Goal: Task Accomplishment & Management: Manage account settings

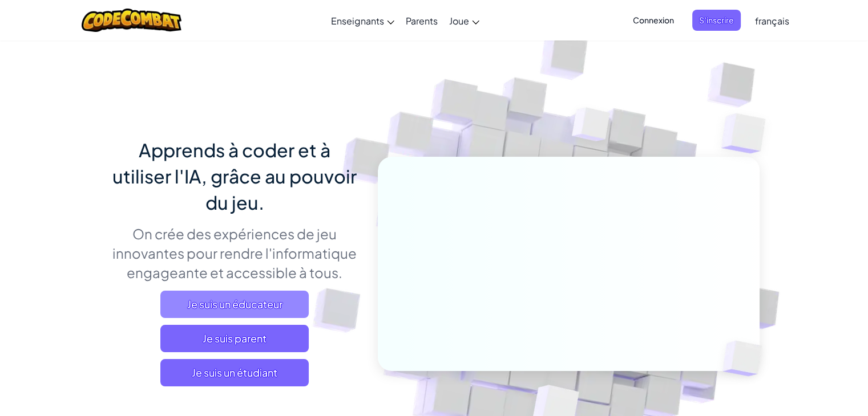
click at [221, 302] on span "Je suis un éducateur" at bounding box center [234, 304] width 148 height 27
click at [711, 34] on div "Connexion S'inscrire français English ([GEOGRAPHIC_DATA]) English ([GEOGRAPHIC_…" at bounding box center [707, 20] width 175 height 31
click at [665, 23] on span "Connexion" at bounding box center [653, 20] width 55 height 21
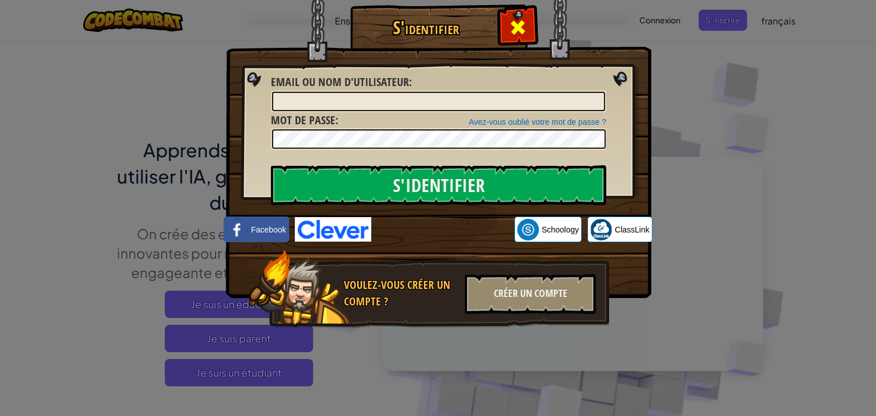
drag, startPoint x: 612, startPoint y: 58, endPoint x: 524, endPoint y: 22, distance: 94.9
click at [524, 18] on div "S'identifier" at bounding box center [438, 17] width 380 height 1
click at [524, 22] on span at bounding box center [518, 27] width 18 height 18
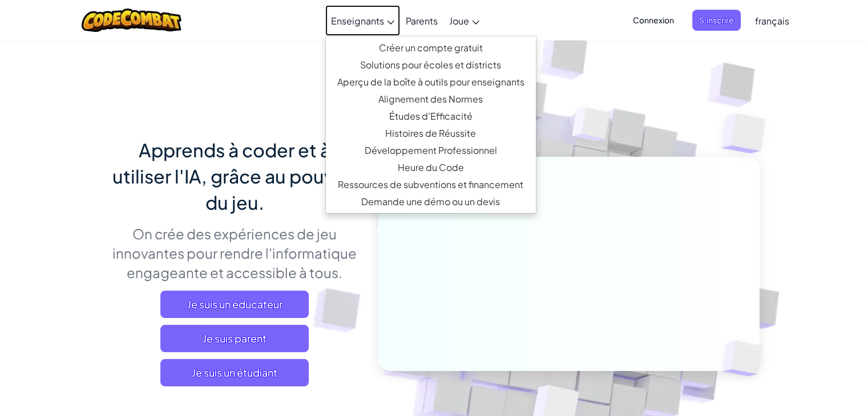
click at [375, 16] on span "Enseignants" at bounding box center [357, 21] width 53 height 12
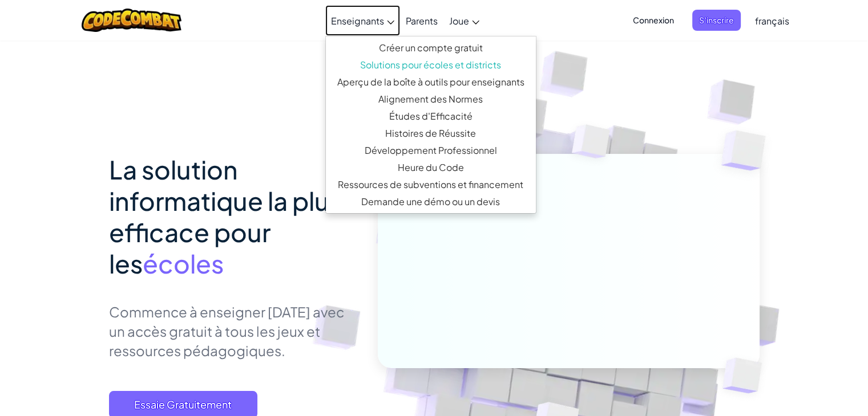
click at [345, 25] on span "Enseignants" at bounding box center [357, 21] width 53 height 12
click at [378, 42] on link "Créer un compte gratuit" at bounding box center [431, 47] width 210 height 17
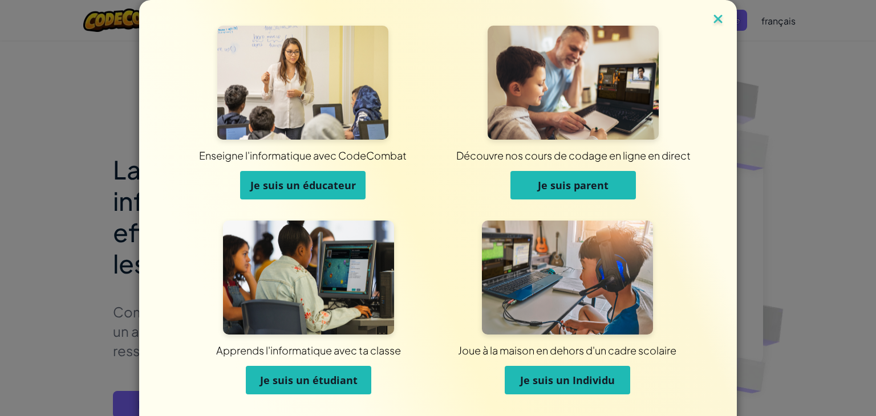
click at [714, 22] on img at bounding box center [718, 19] width 15 height 17
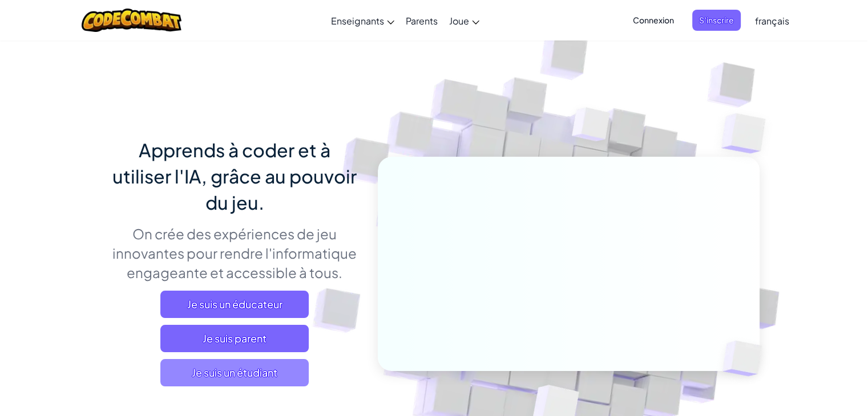
click at [204, 366] on span "Je suis un étudiant" at bounding box center [234, 372] width 148 height 27
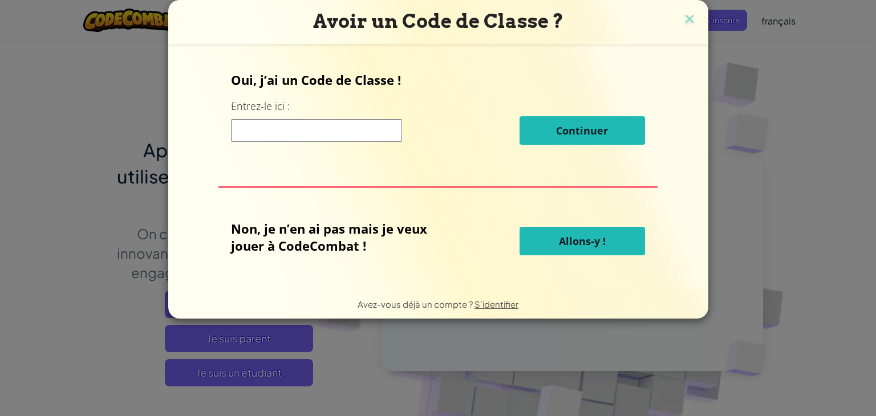
click at [278, 116] on div "Continuer" at bounding box center [438, 130] width 414 height 29
click at [280, 117] on div "Continuer" at bounding box center [438, 130] width 414 height 29
click at [282, 123] on input at bounding box center [316, 130] width 171 height 23
type input "sweetArtBed"
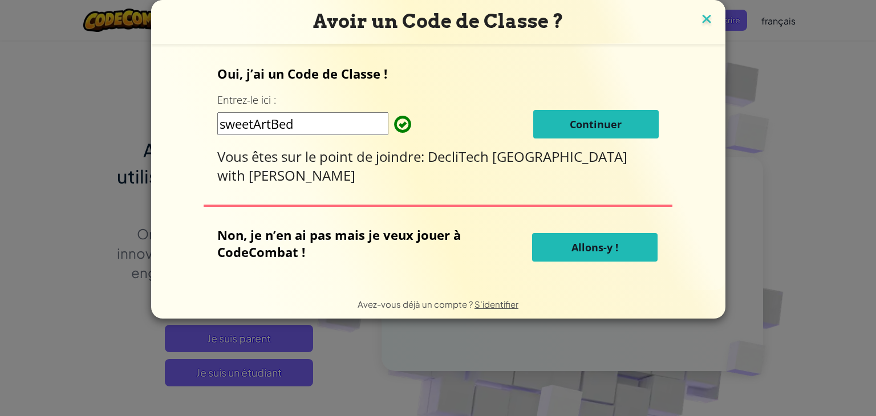
click at [699, 26] on img at bounding box center [706, 19] width 15 height 17
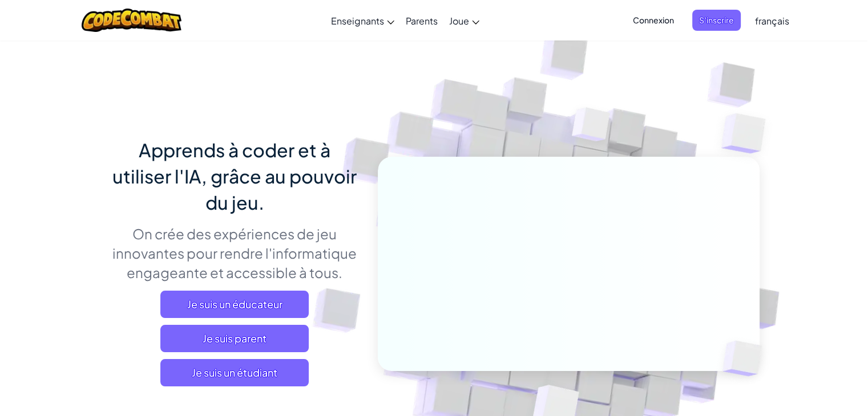
click at [685, 26] on ul "Connexion S'inscrire" at bounding box center [683, 20] width 126 height 21
click at [662, 19] on span "Connexion" at bounding box center [653, 20] width 55 height 21
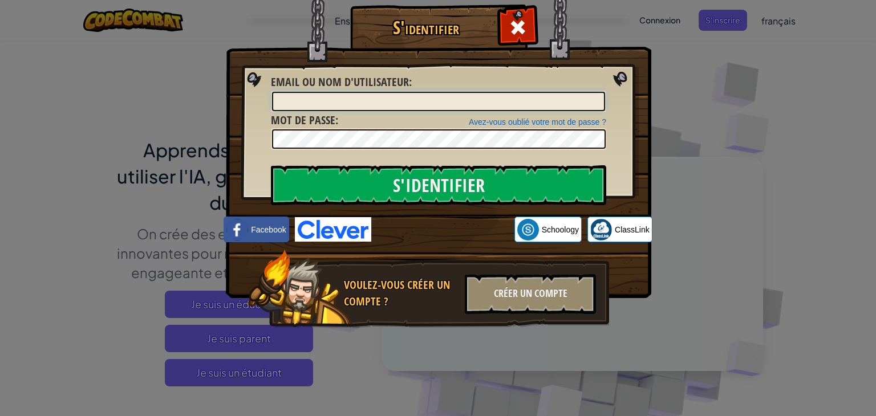
click at [369, 102] on input "Email ou nom d'utilisateur :" at bounding box center [438, 101] width 333 height 19
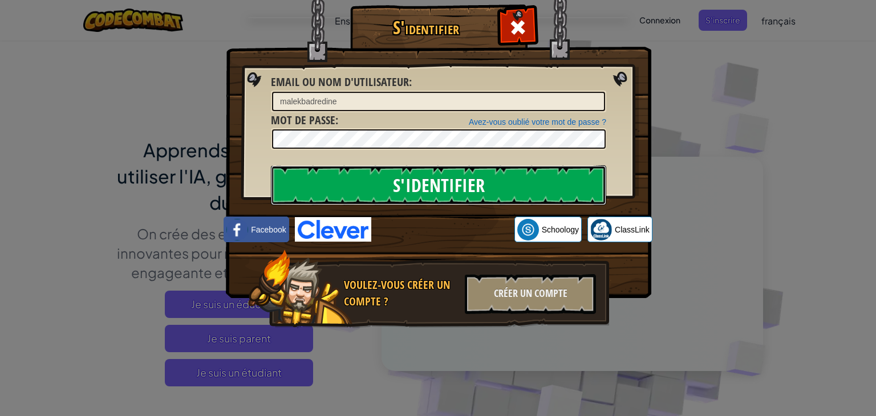
click at [308, 181] on input "S'identifier" at bounding box center [438, 185] width 335 height 40
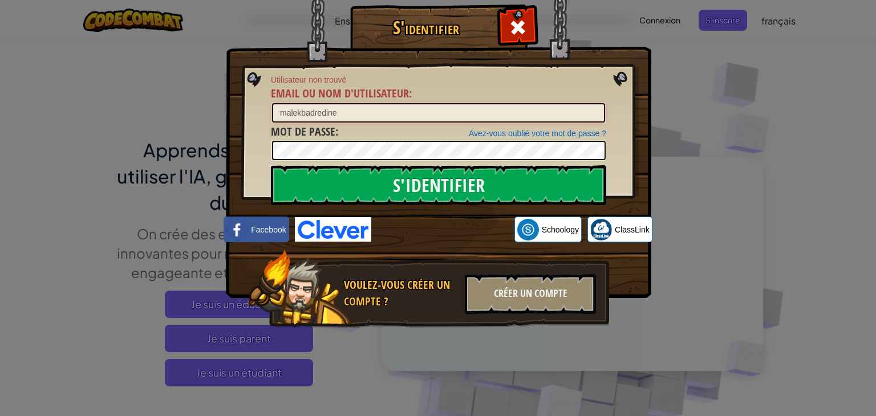
click at [350, 117] on input "malekbadredine" at bounding box center [438, 112] width 333 height 19
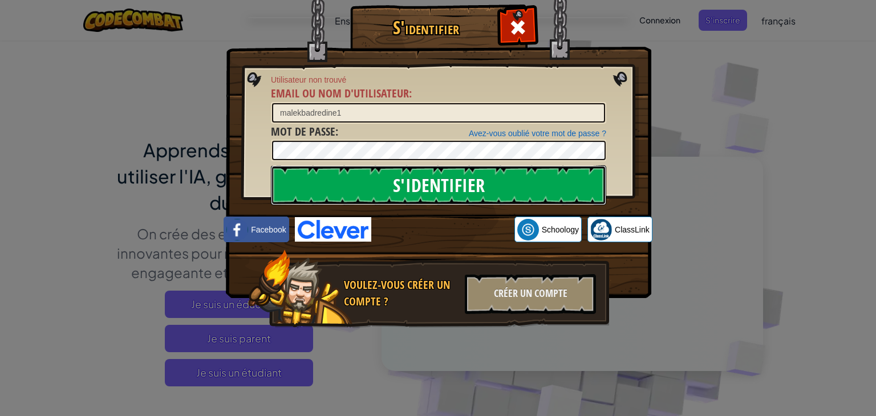
click at [327, 192] on input "S'identifier" at bounding box center [438, 185] width 335 height 40
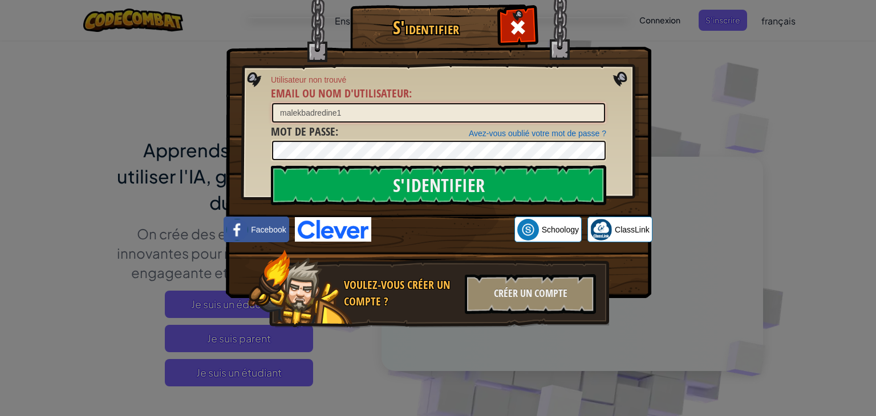
click at [322, 112] on input "malekbadredine1" at bounding box center [438, 112] width 333 height 19
type input "malekbadreddine1"
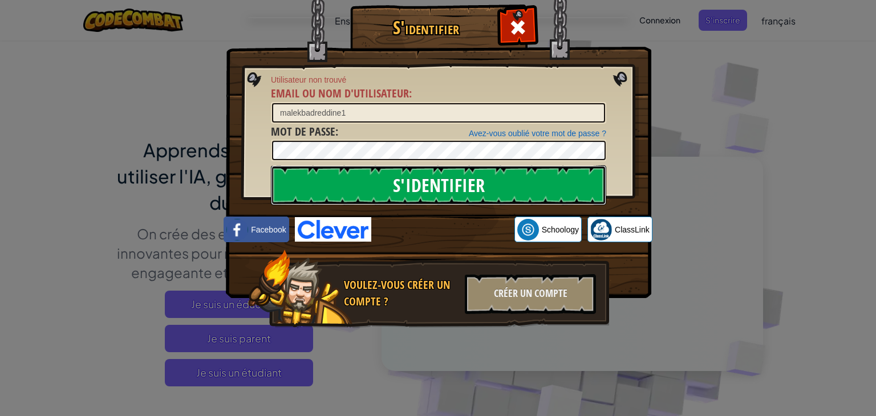
click at [318, 177] on input "S'identifier" at bounding box center [438, 185] width 335 height 40
